Goal: Task Accomplishment & Management: Manage account settings

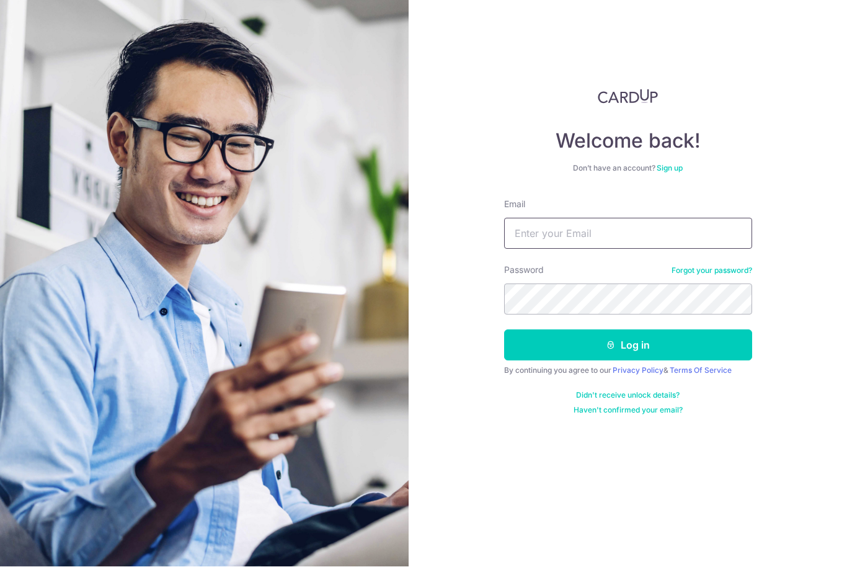
click at [572, 218] on input "Email" at bounding box center [628, 233] width 248 height 31
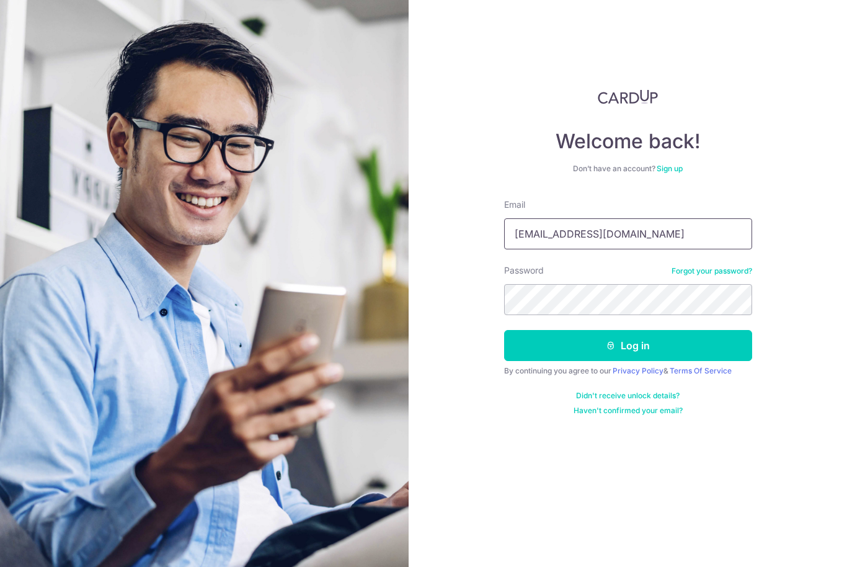
type input "Kumchiew@hotmail.com"
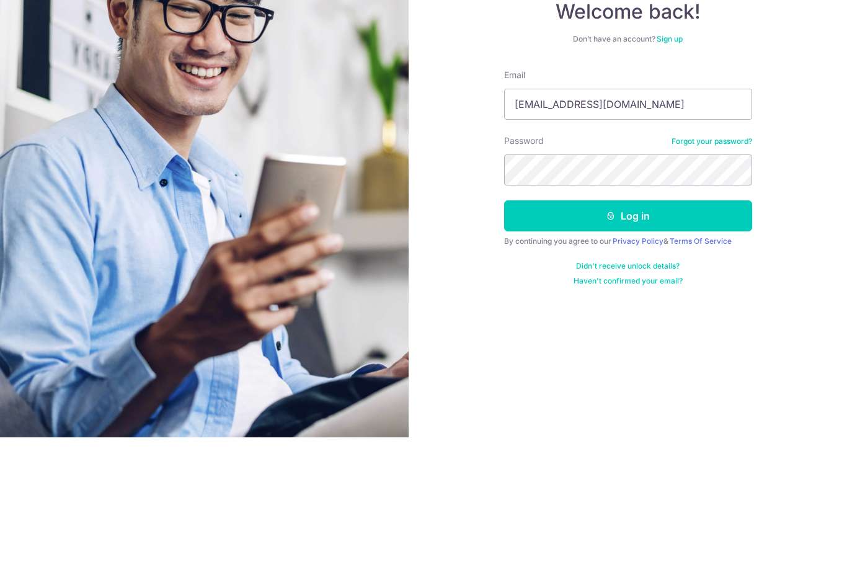
click at [655, 330] on button "Log in" at bounding box center [628, 345] width 248 height 31
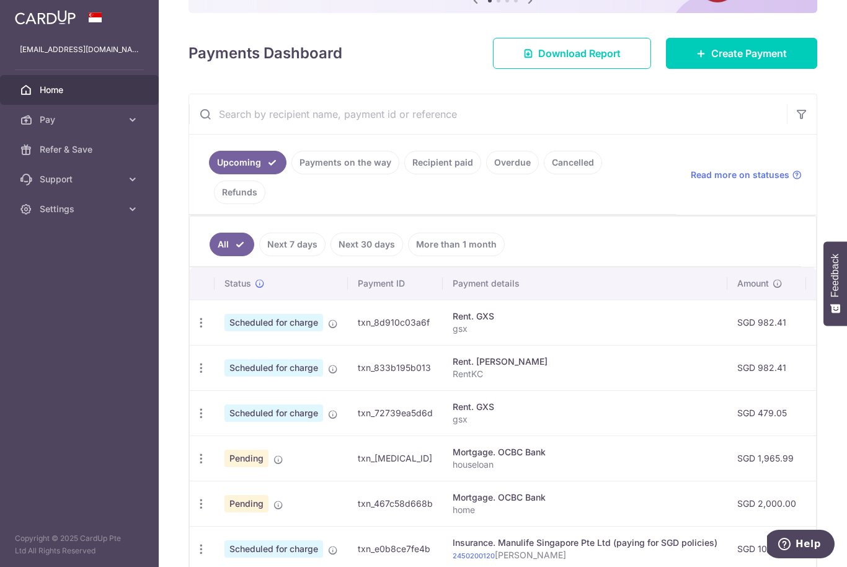
click at [291, 174] on link "Payments on the way" at bounding box center [345, 163] width 108 height 24
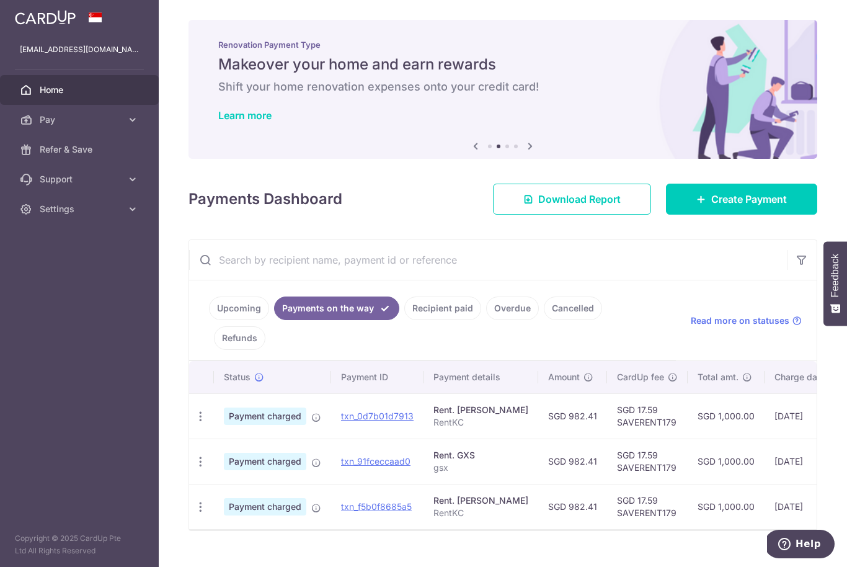
click at [0, 0] on icon "button" at bounding box center [0, 0] width 0 height 0
click at [108, 219] on link "Settings" at bounding box center [79, 209] width 159 height 30
click at [76, 276] on link "Logout" at bounding box center [79, 269] width 159 height 30
